Goal: Information Seeking & Learning: Learn about a topic

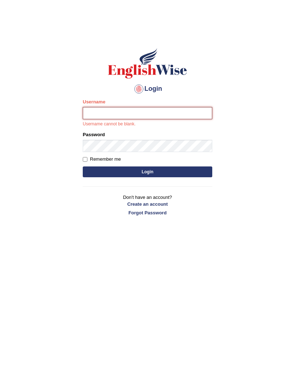
type input "twangdi033"
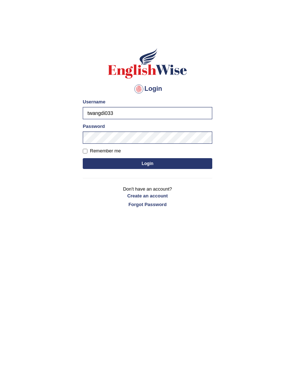
click at [168, 160] on button "Login" at bounding box center [148, 163] width 130 height 11
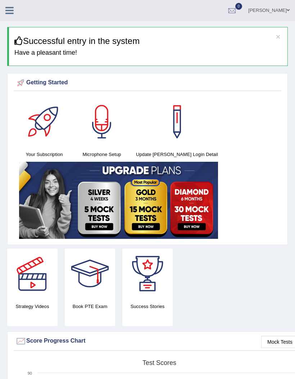
click at [15, 6] on link at bounding box center [9, 9] width 19 height 11
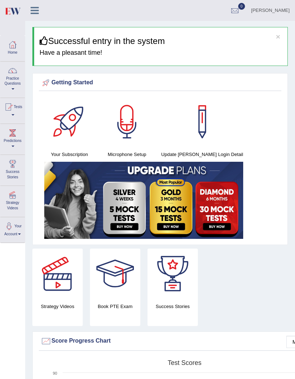
click at [19, 75] on link "Practice Questions" at bounding box center [12, 79] width 24 height 34
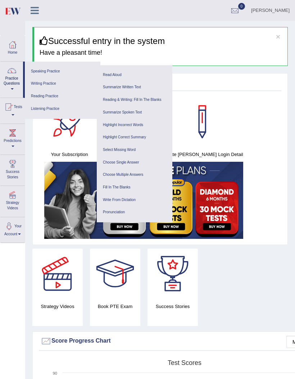
click at [66, 67] on link "Speaking Practice" at bounding box center [62, 71] width 68 height 13
click at [59, 67] on link "Speaking Practice" at bounding box center [62, 71] width 68 height 13
click at [50, 81] on link "Writing Practice" at bounding box center [62, 83] width 68 height 13
click at [50, 93] on link "Reading Practice" at bounding box center [62, 96] width 68 height 13
click at [55, 71] on link "Speaking Practice" at bounding box center [62, 71] width 68 height 13
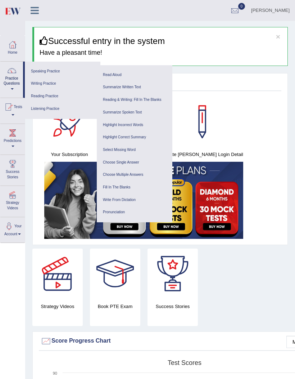
click at [127, 74] on link "Read Aloud" at bounding box center [134, 75] width 68 height 13
